Goal: Information Seeking & Learning: Find contact information

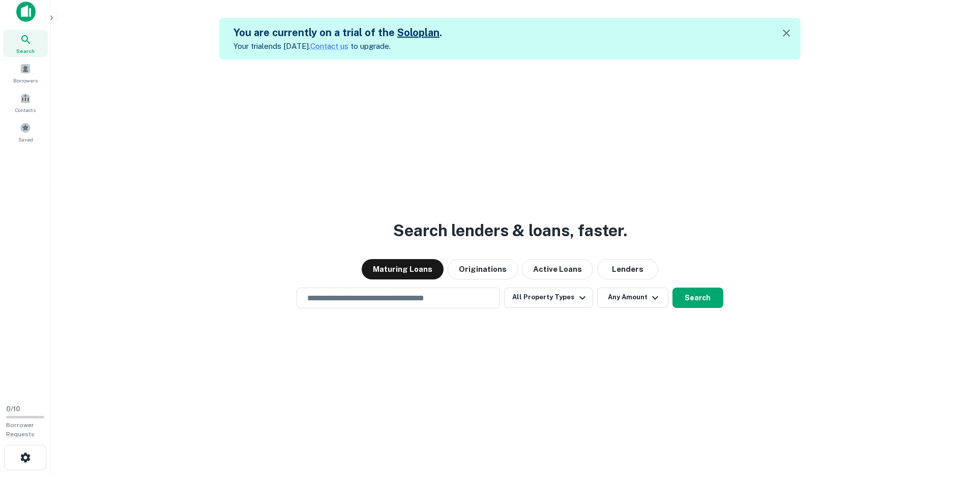
scroll to position [16, 0]
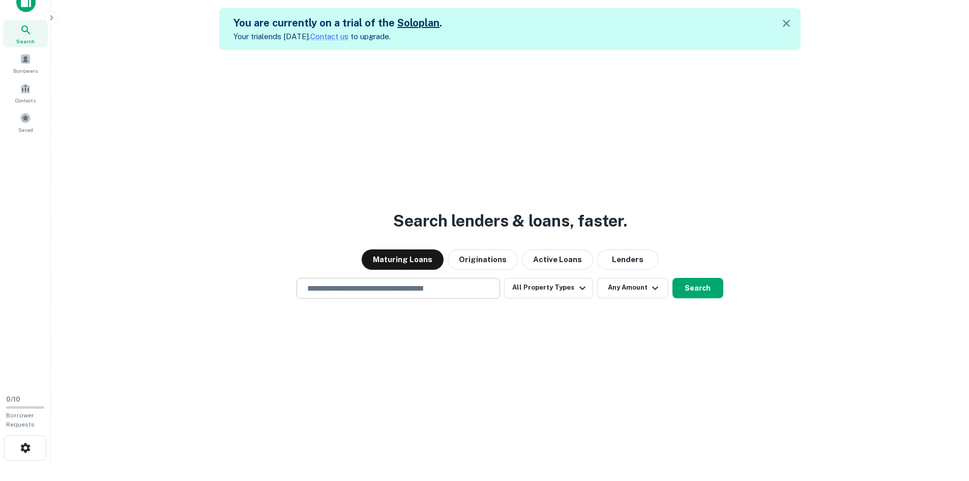
click at [391, 280] on div "​" at bounding box center [397, 288] width 203 height 21
click at [343, 176] on div "Search lenders & loans, faster. Maturing Loans Originations Active Loans Lender…" at bounding box center [510, 290] width 902 height 481
click at [367, 286] on input "text" at bounding box center [398, 288] width 194 height 12
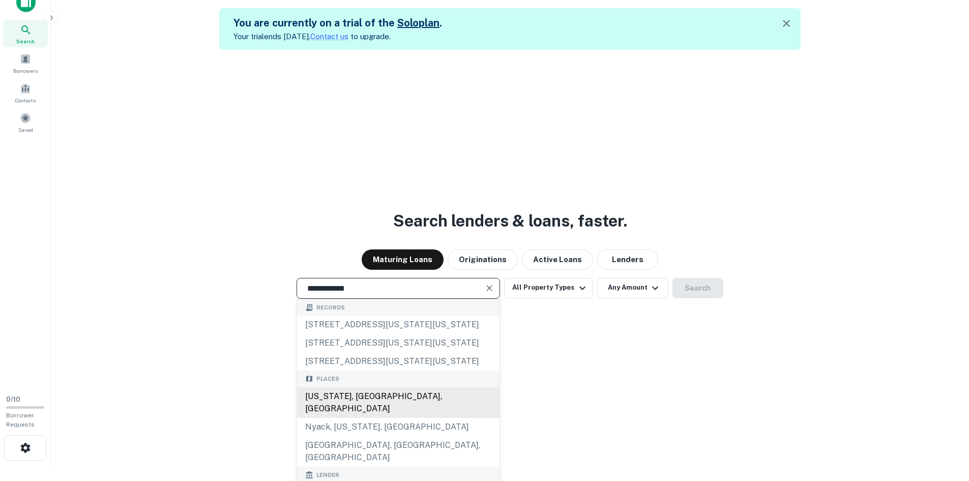
click at [349, 401] on div "[US_STATE], [GEOGRAPHIC_DATA], [GEOGRAPHIC_DATA]" at bounding box center [398, 402] width 202 height 31
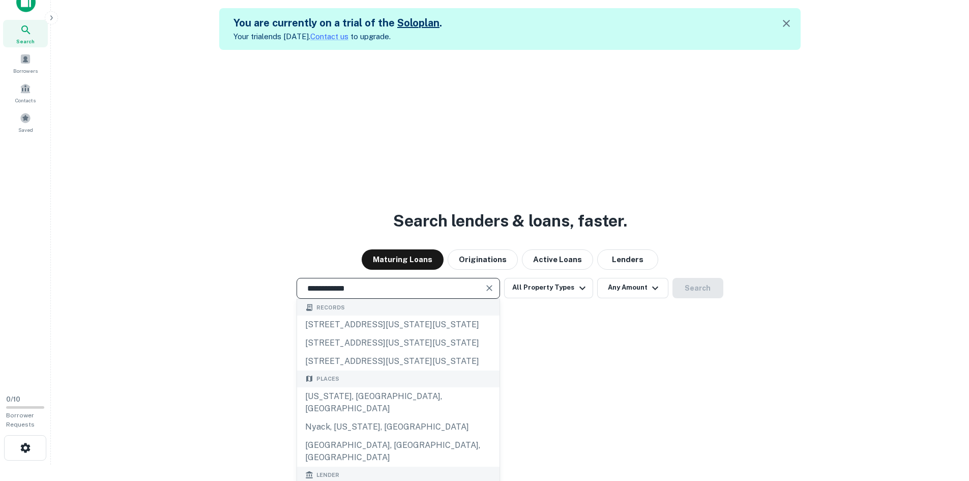
type input "**********"
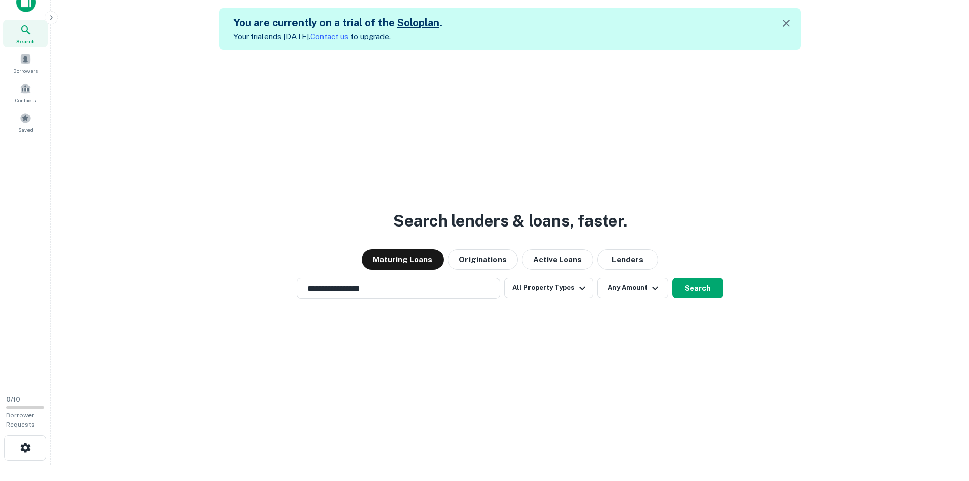
click at [722, 291] on div "**********" at bounding box center [510, 288] width 902 height 21
click at [705, 288] on button "Search" at bounding box center [697, 288] width 51 height 20
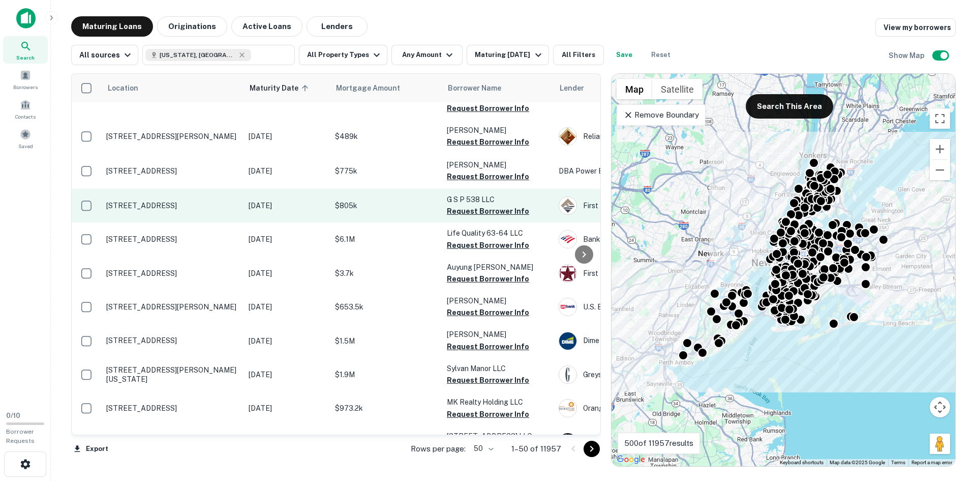
scroll to position [153, 0]
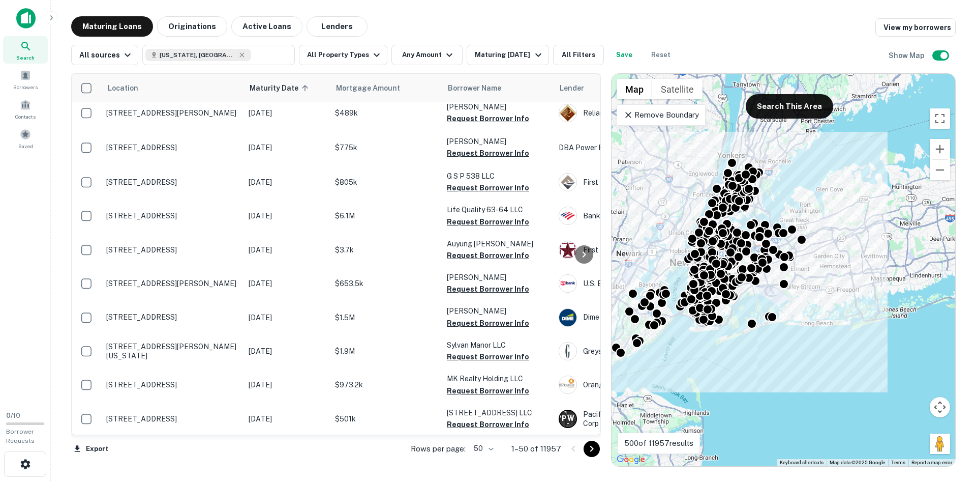
drag, startPoint x: 596, startPoint y: 98, endPoint x: 627, endPoint y: 156, distance: 66.2
click at [627, 159] on div "To activate drag with keyboard, press Alt + Enter. Once in keyboard drag state,…" at bounding box center [784, 270] width 344 height 392
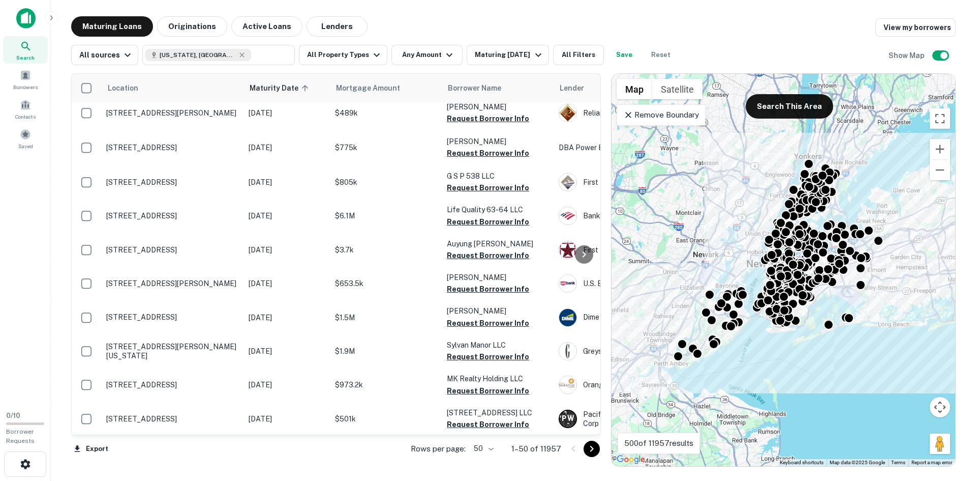
click at [900, 376] on div "To activate drag with keyboard, press Alt + Enter. Once in keyboard drag state,…" at bounding box center [784, 270] width 344 height 392
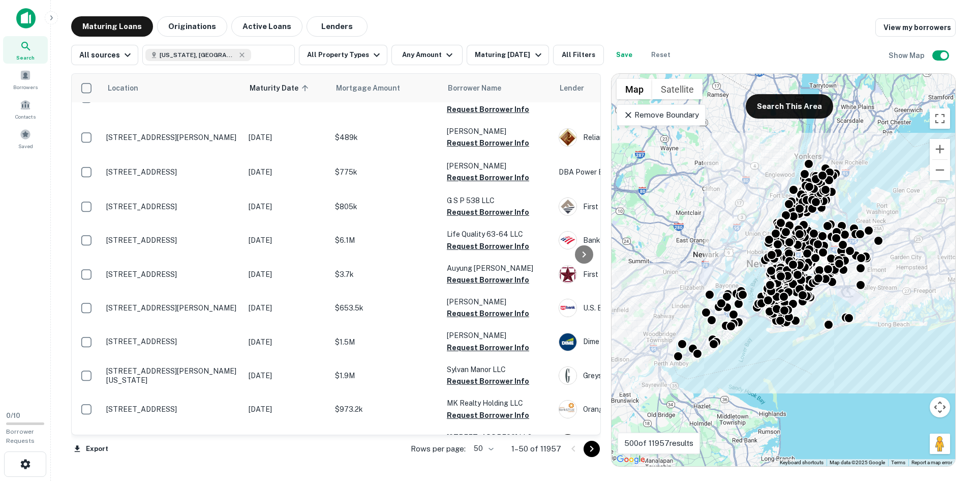
scroll to position [0, 0]
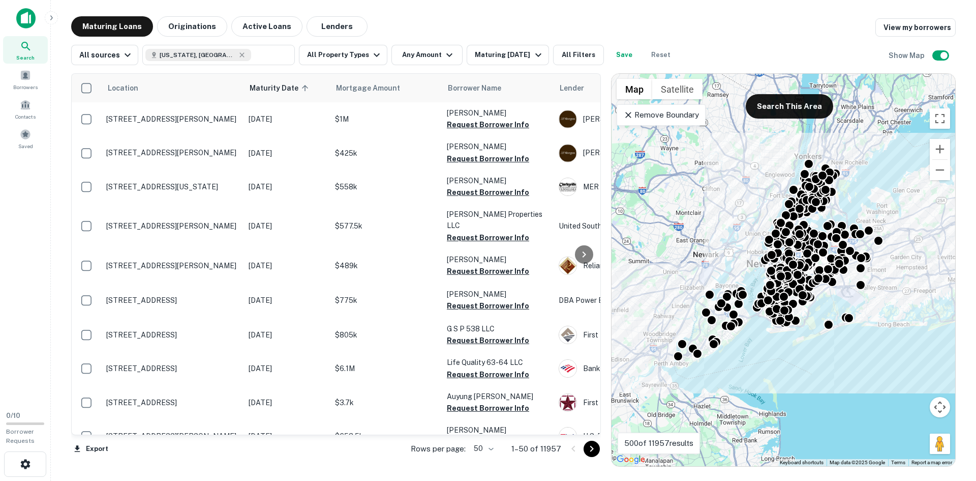
click at [19, 55] on span "Search" at bounding box center [25, 57] width 18 height 8
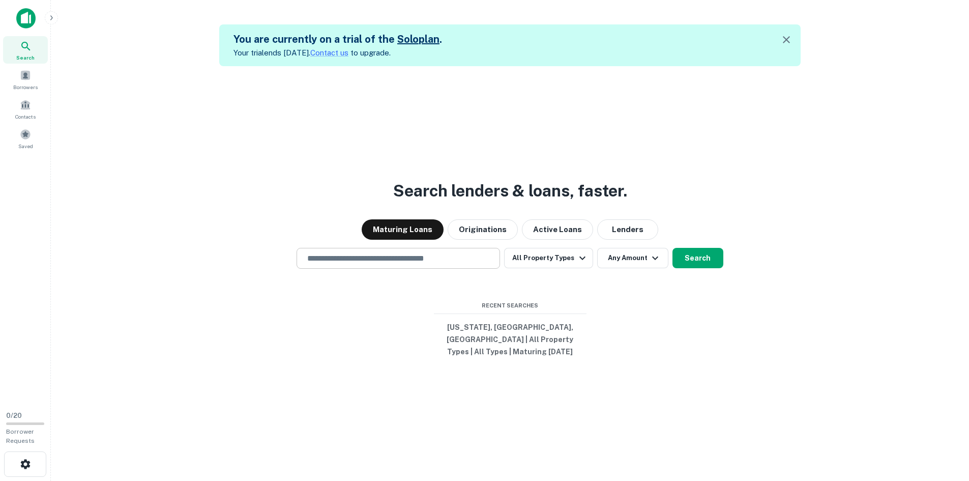
click at [378, 264] on input "text" at bounding box center [398, 258] width 194 height 12
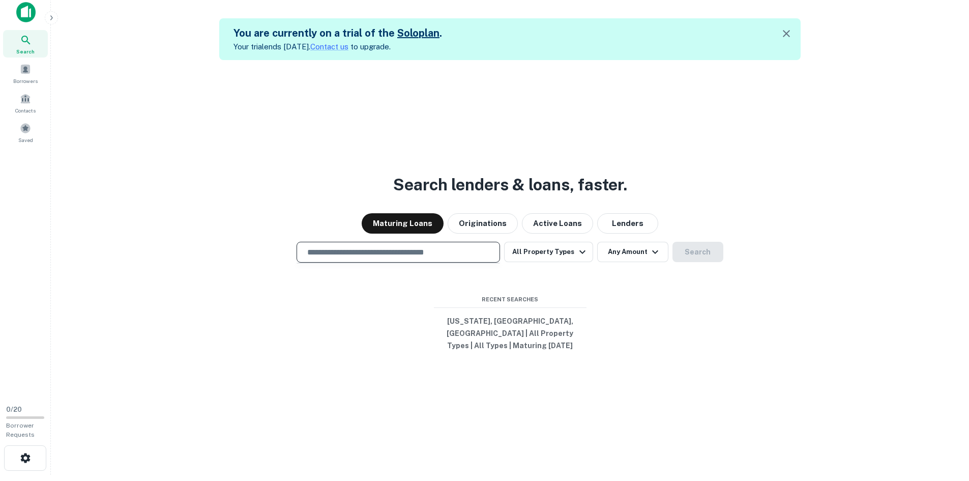
scroll to position [16, 0]
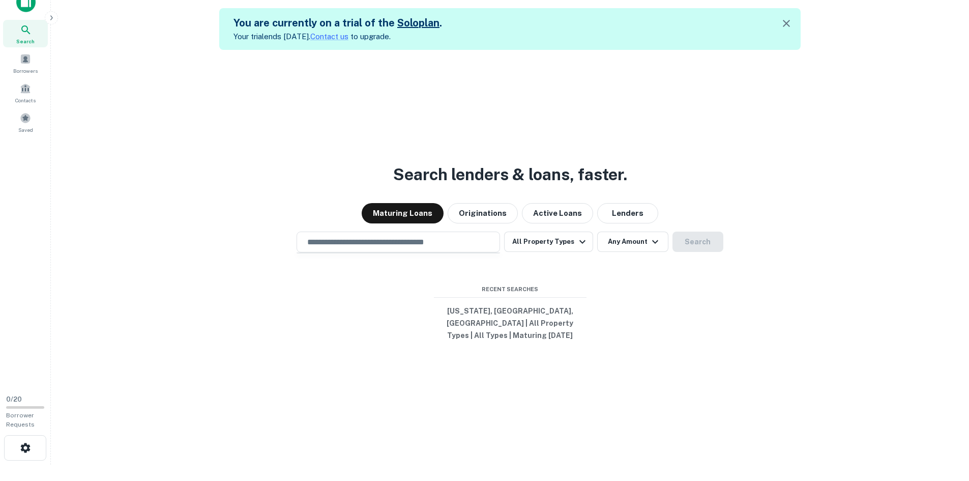
click at [388, 253] on div at bounding box center [397, 252] width 203 height 1
click at [387, 244] on input "text" at bounding box center [398, 242] width 194 height 12
type input "**********"
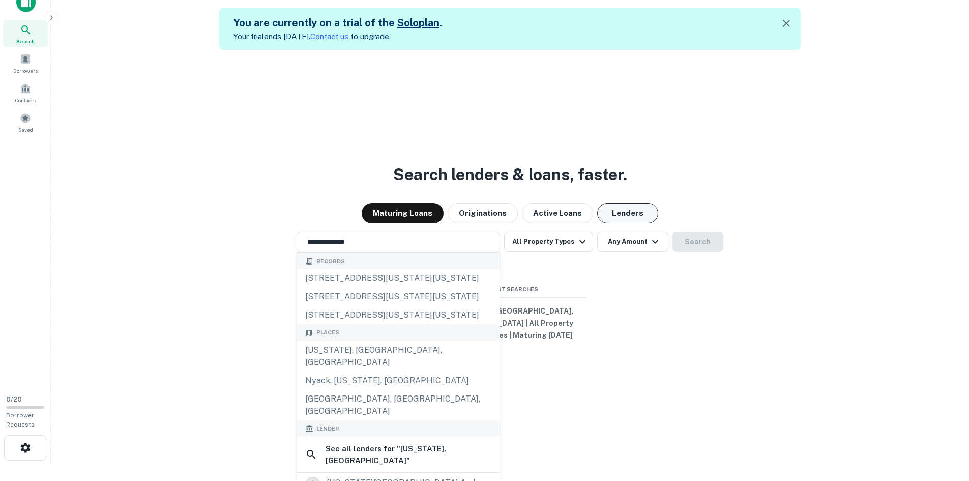
drag, startPoint x: 612, startPoint y: 221, endPoint x: 608, endPoint y: 225, distance: 5.8
click at [612, 221] on button "Lenders" at bounding box center [627, 213] width 61 height 20
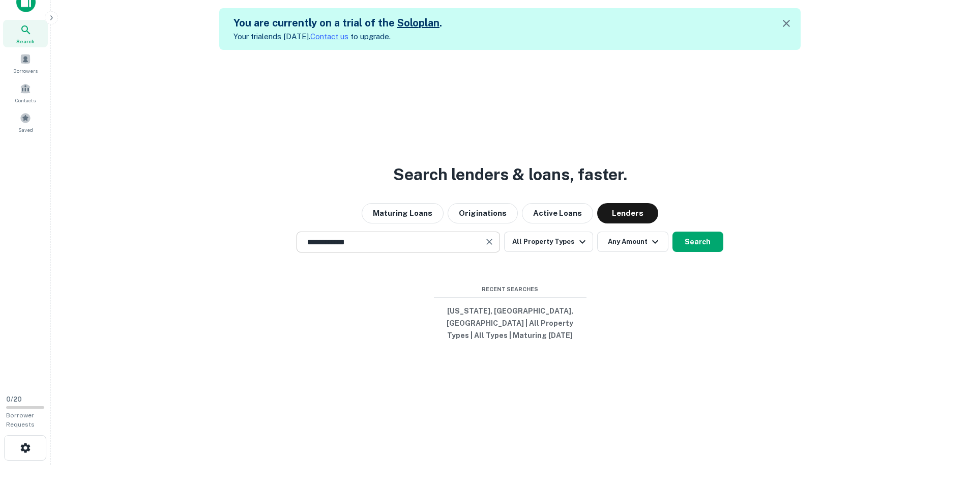
click at [490, 249] on div at bounding box center [488, 241] width 13 height 14
click at [489, 247] on icon "Clear" at bounding box center [489, 241] width 10 height 10
drag, startPoint x: 448, startPoint y: 250, endPoint x: 440, endPoint y: 252, distance: 8.4
click at [446, 248] on input "text" at bounding box center [398, 242] width 194 height 12
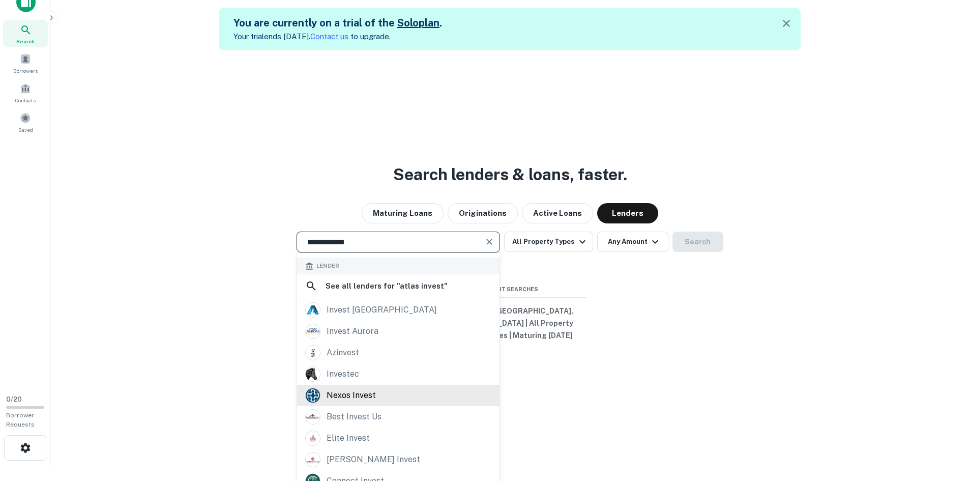
scroll to position [72, 0]
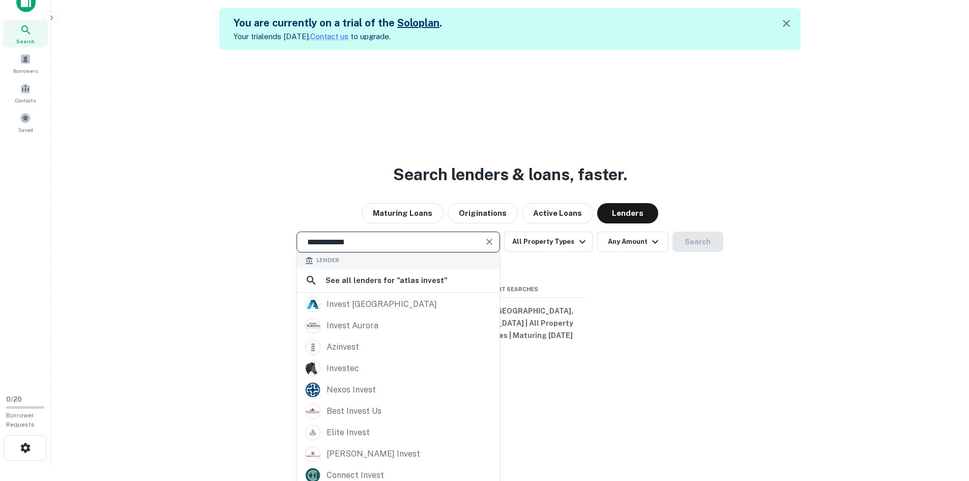
drag, startPoint x: 376, startPoint y: 245, endPoint x: 328, endPoint y: 251, distance: 48.7
click at [328, 248] on input "**********" at bounding box center [390, 242] width 179 height 12
type input "**********"
click at [337, 292] on div "See all lenders for " atlas-invest "" at bounding box center [398, 280] width 202 height 24
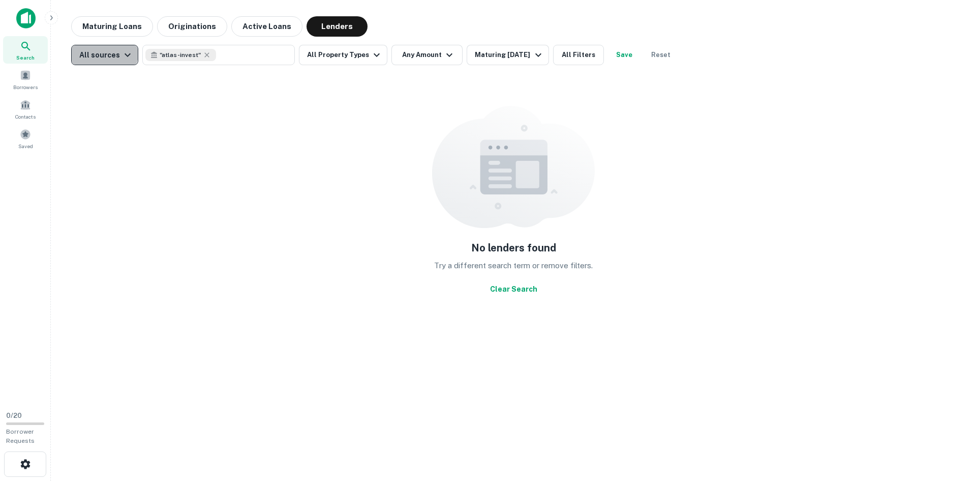
click at [99, 50] on div "All sources" at bounding box center [106, 55] width 54 height 12
click at [107, 91] on div "All sources" at bounding box center [103, 94] width 75 height 12
click at [84, 59] on div "All sources" at bounding box center [106, 55] width 54 height 12
click at [113, 54] on div at bounding box center [488, 240] width 976 height 481
click at [203, 54] on icon at bounding box center [207, 55] width 8 height 8
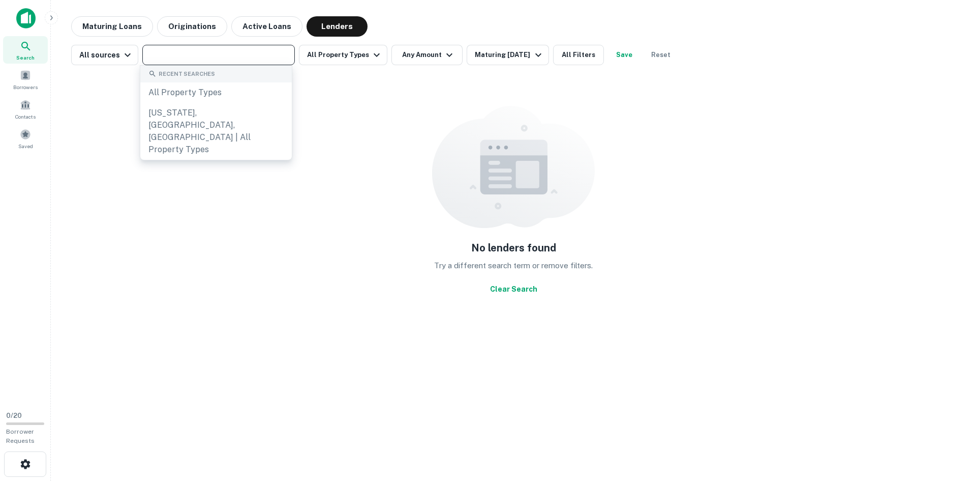
click at [126, 141] on div "No lenders found Try a different search term or remove filters. Clear Search" at bounding box center [513, 201] width 885 height 257
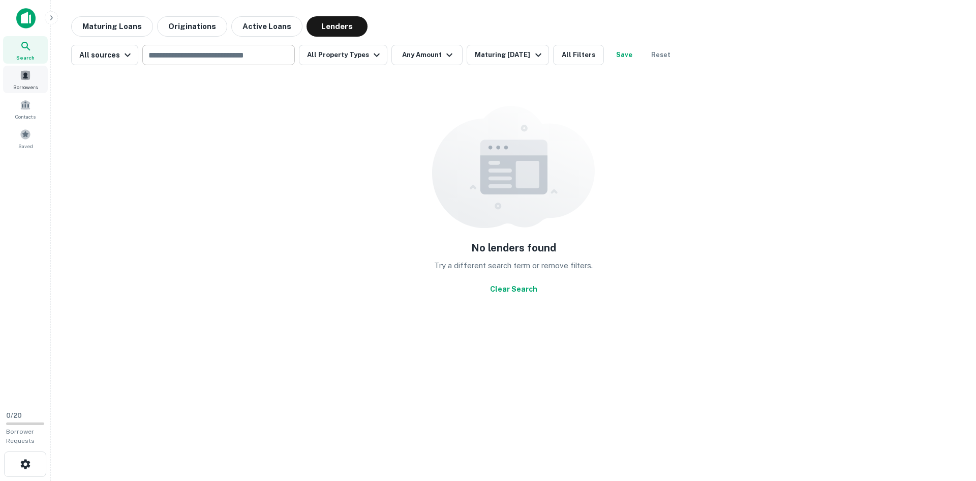
click at [28, 79] on span at bounding box center [25, 75] width 11 height 11
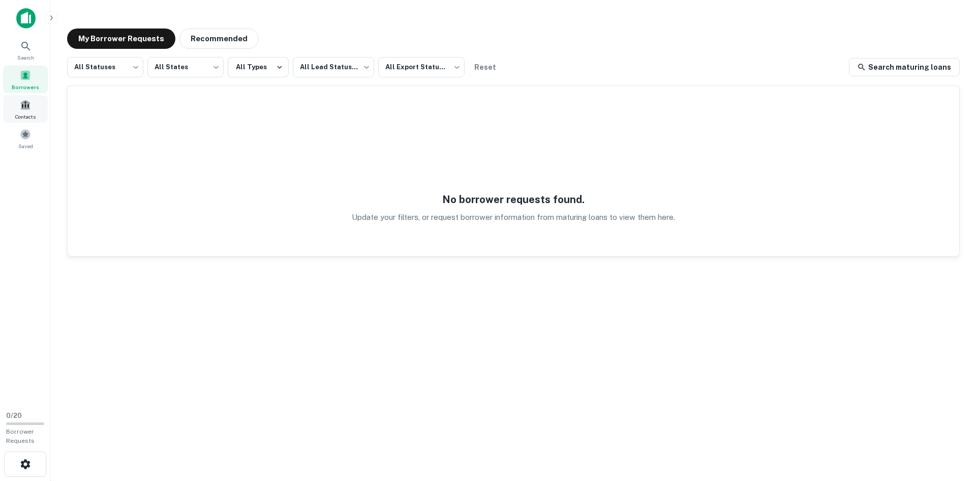
click at [23, 112] on div "Contacts" at bounding box center [25, 108] width 45 height 27
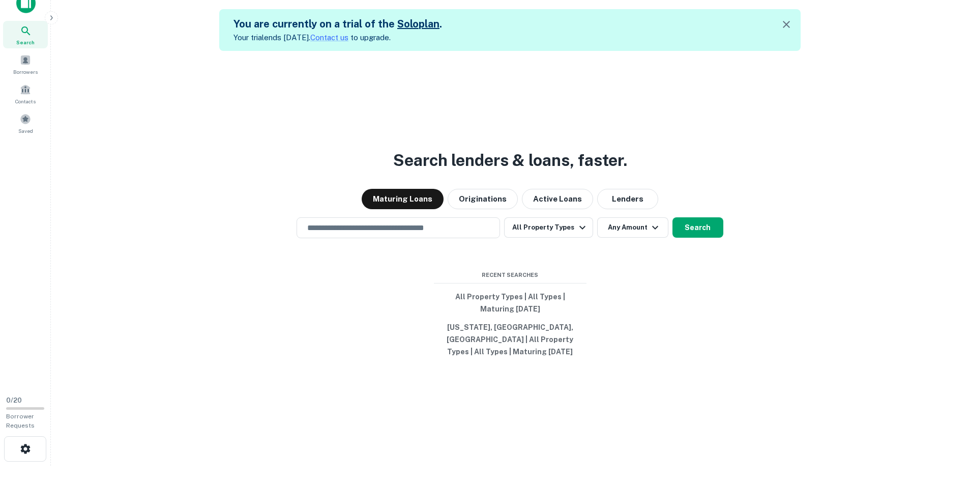
scroll to position [16, 0]
click at [174, 105] on div "Search lenders & loans, faster. Maturing Loans Originations Active Loans Lender…" at bounding box center [510, 290] width 902 height 481
click at [173, 114] on div "Search lenders & loans, faster. Maturing Loans Originations Active Loans Lender…" at bounding box center [510, 290] width 902 height 481
